Goal: Browse casually

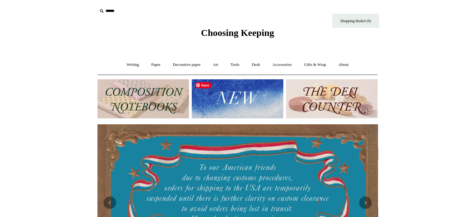
click at [265, 98] on img at bounding box center [238, 98] width 92 height 39
click at [331, 99] on img at bounding box center [332, 98] width 92 height 39
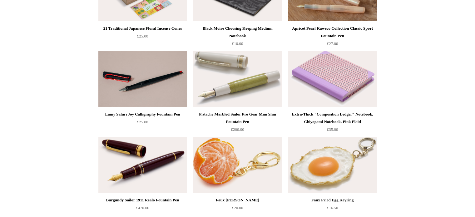
scroll to position [120, 0]
